Goal: Task Accomplishment & Management: Manage account settings

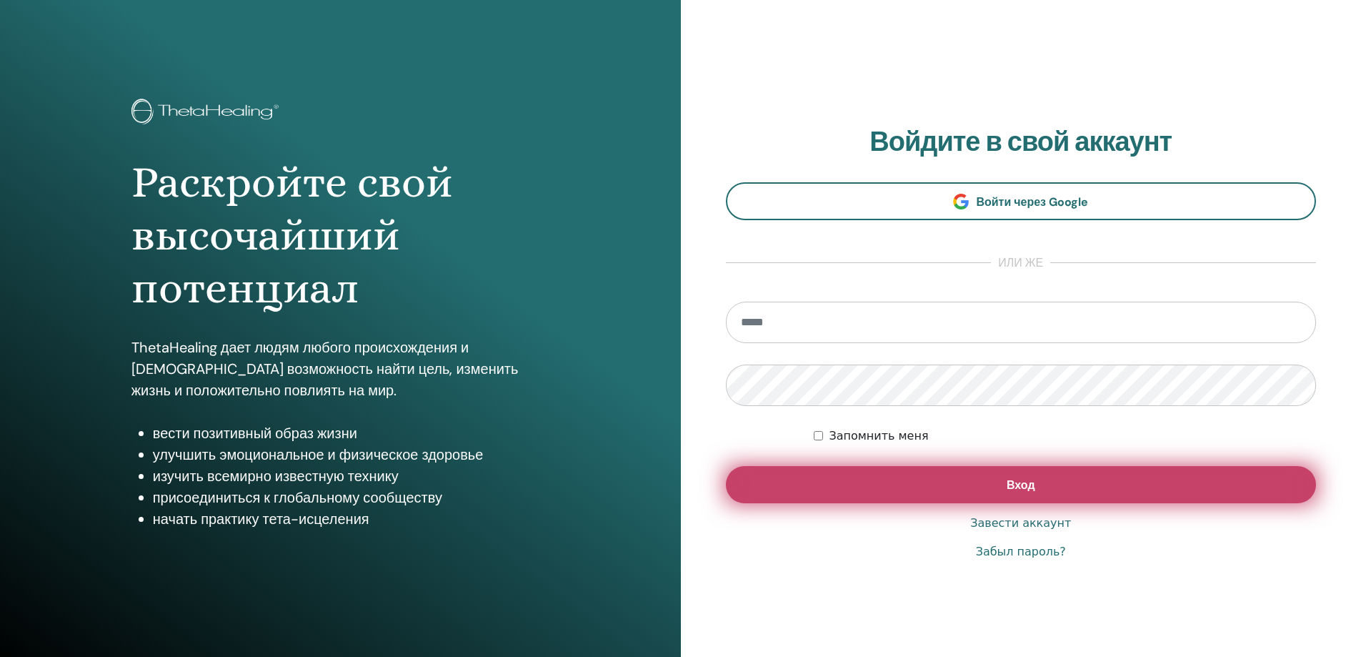
type input "**********"
click at [892, 488] on button "Вход" at bounding box center [1021, 484] width 591 height 37
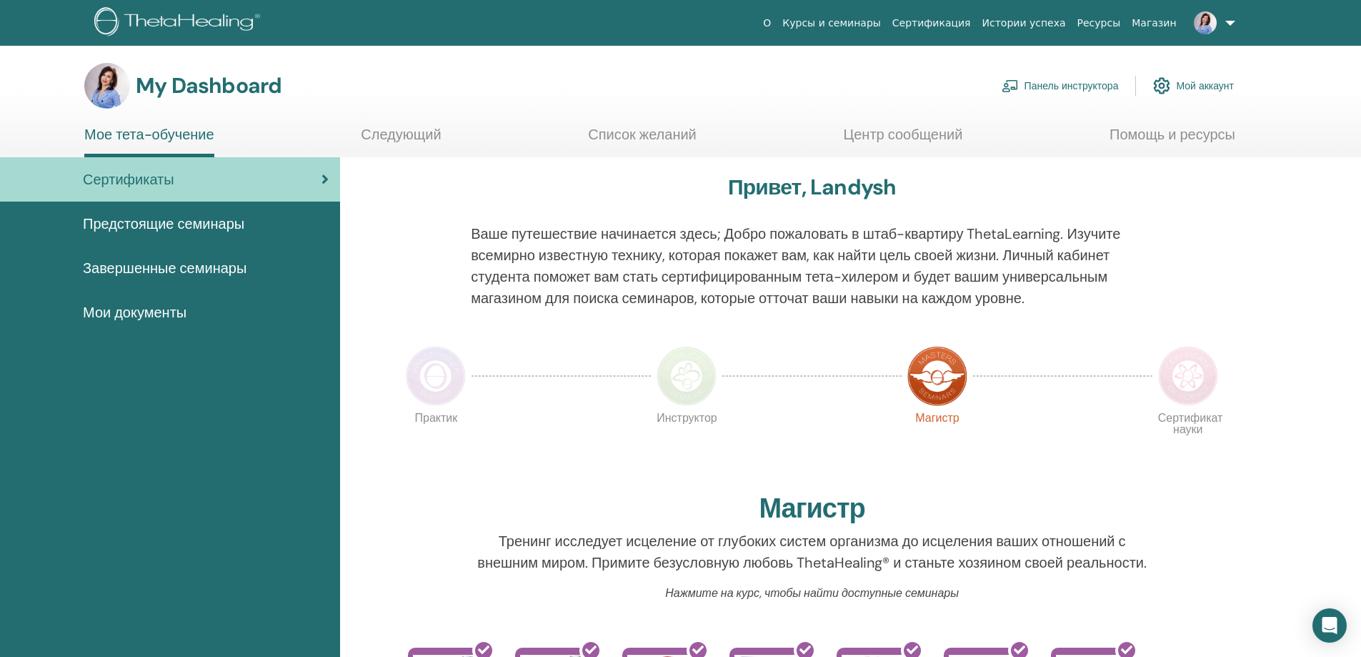
click at [1072, 89] on link "Панель инструктора" at bounding box center [1060, 85] width 117 height 31
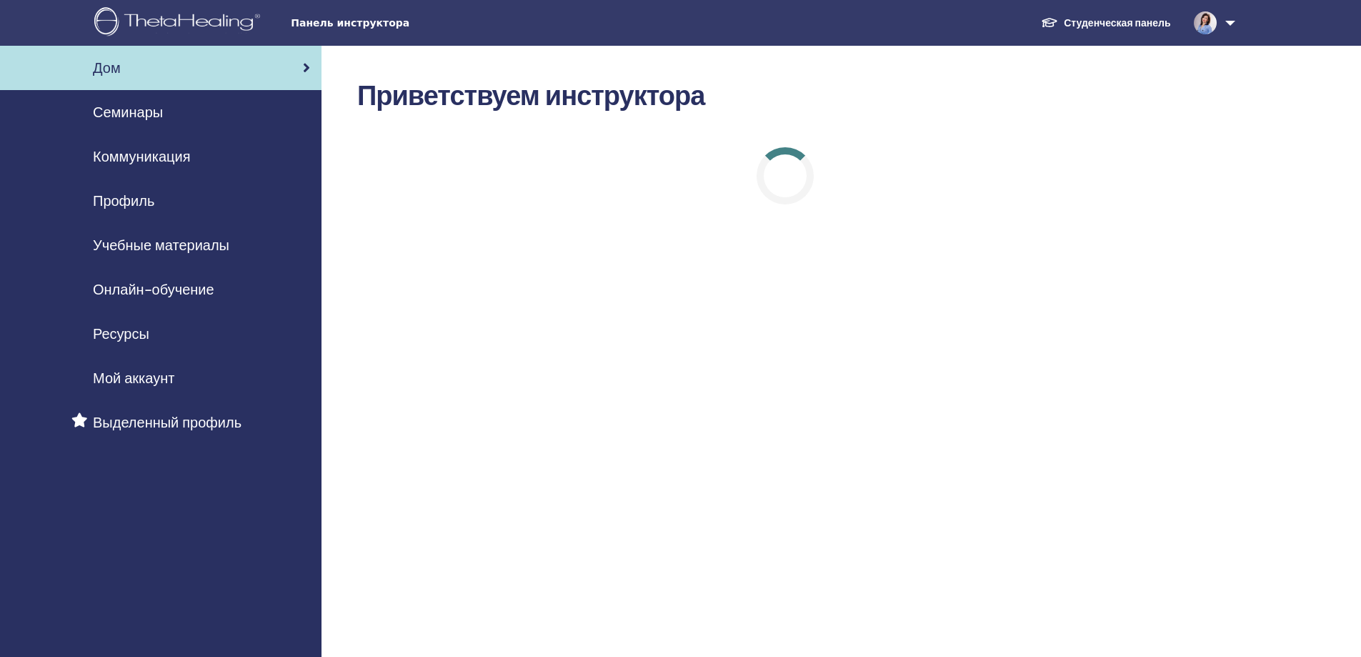
click at [143, 115] on span "Семинары" at bounding box center [128, 111] width 70 height 21
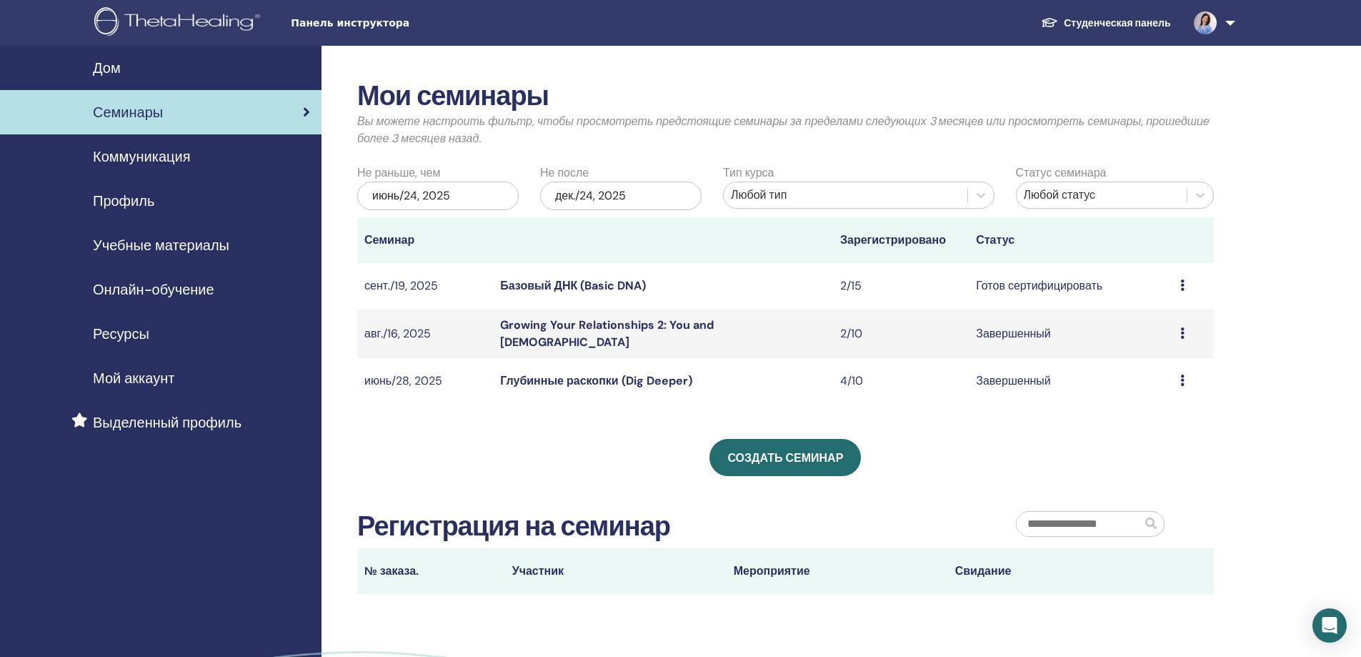
click at [536, 290] on link "Базовый ДНК (Basic DNA)" at bounding box center [573, 285] width 146 height 15
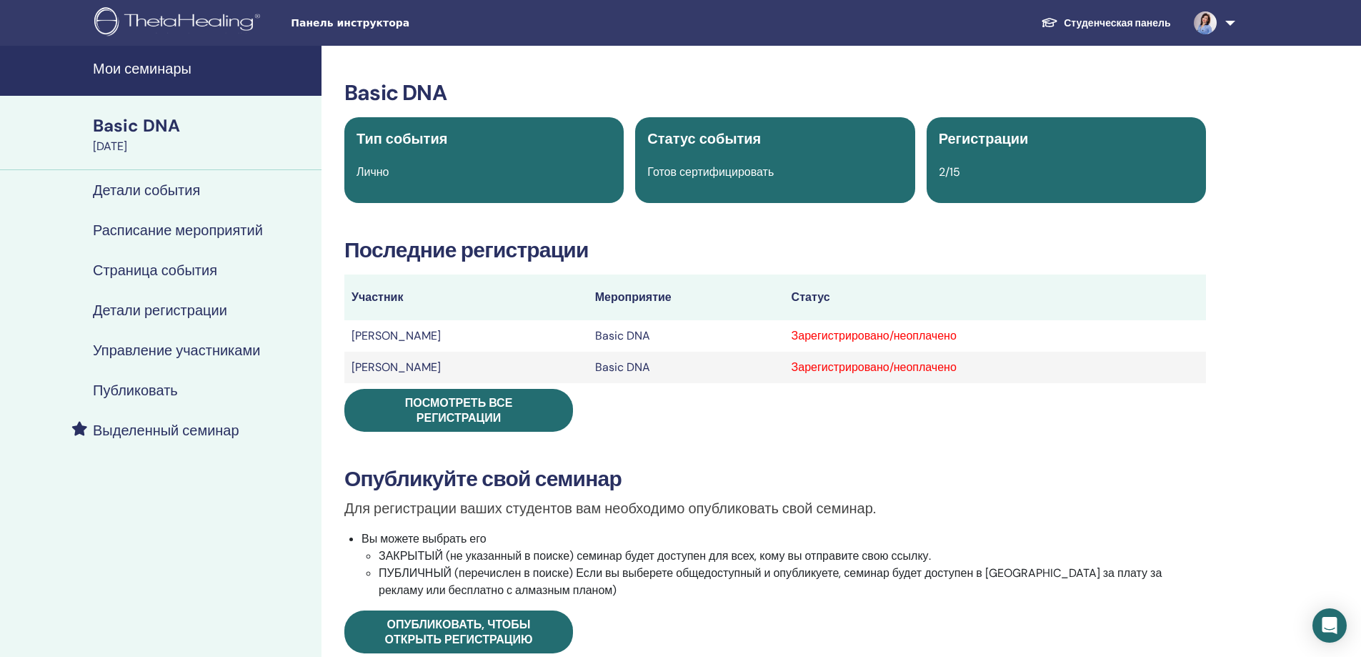
click at [196, 359] on h4 "Управление участниками" at bounding box center [176, 350] width 167 height 17
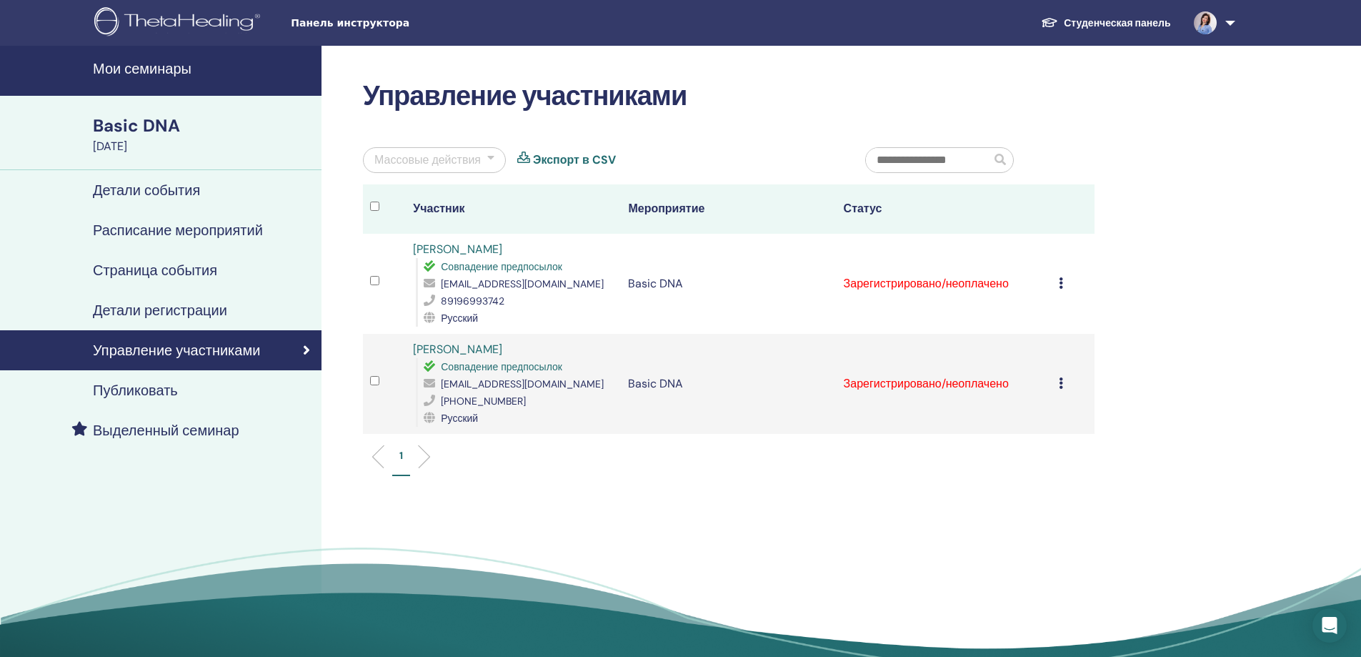
click at [591, 492] on div "Управление участниками Массовые действия Экспорт в CSV Участник Мероприятие Ста…" at bounding box center [775, 368] width 907 height 644
click at [125, 60] on h4 "Мои семинары" at bounding box center [203, 68] width 220 height 17
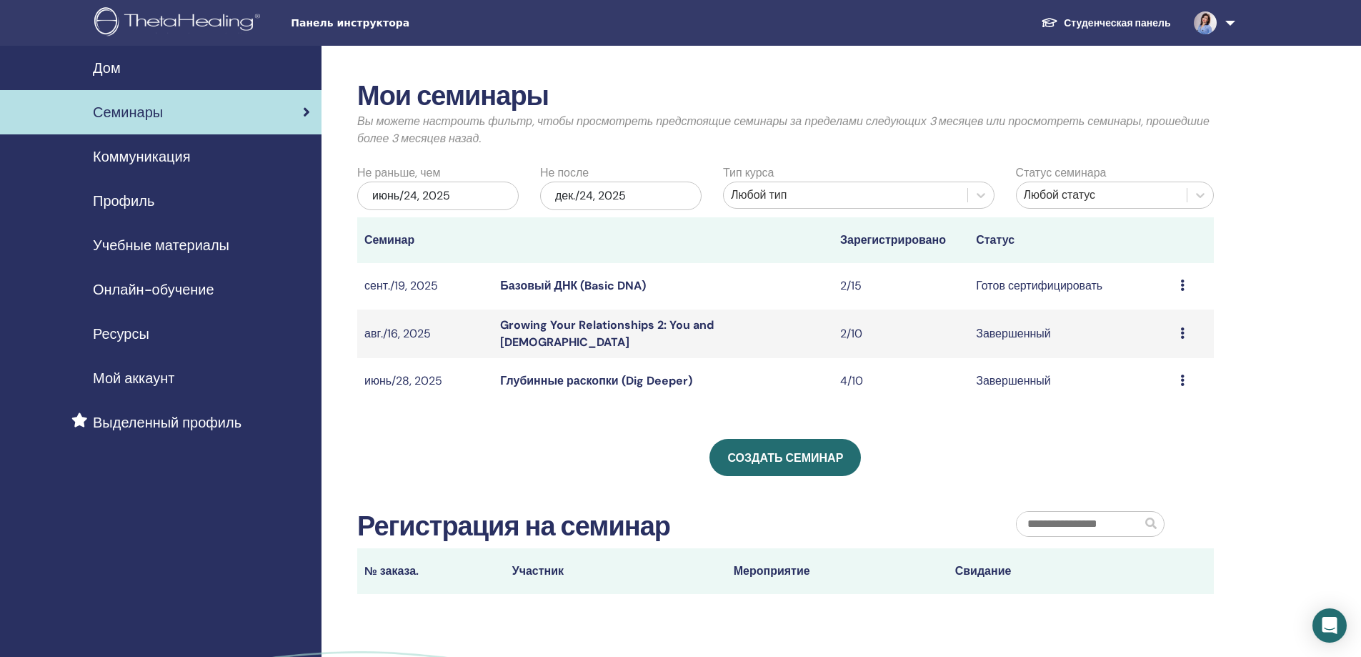
click at [553, 332] on link "Growing Your Relationships 2: You and [DEMOGRAPHIC_DATA]" at bounding box center [607, 333] width 214 height 32
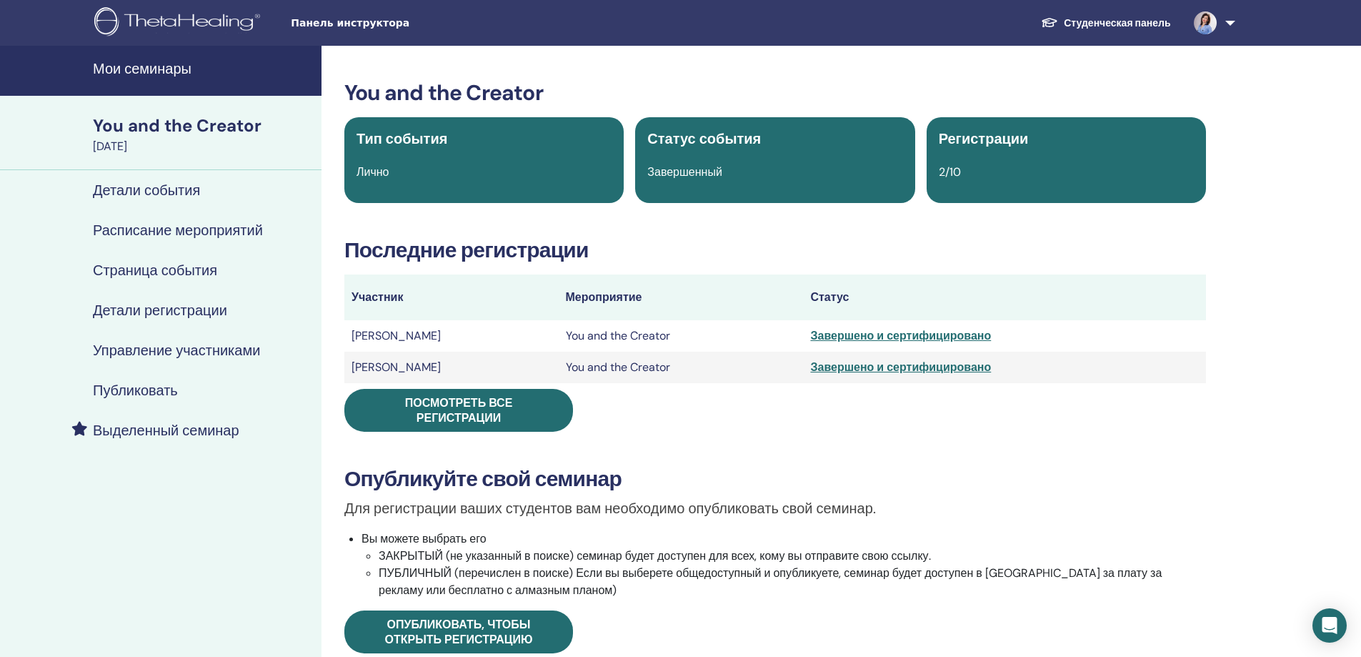
click at [134, 71] on h4 "Мои семинары" at bounding box center [203, 68] width 220 height 17
